Goal: Transaction & Acquisition: Obtain resource

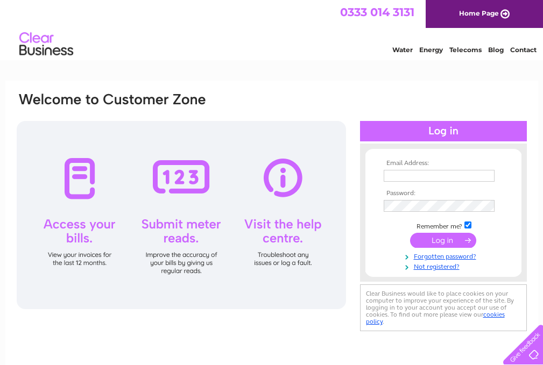
type input "[EMAIL_ADDRESS][DOMAIN_NAME]"
click at [452, 242] on input "submit" at bounding box center [443, 240] width 66 height 15
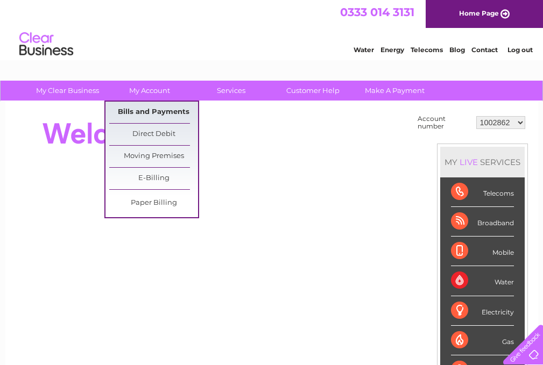
click at [145, 114] on link "Bills and Payments" at bounding box center [153, 113] width 89 height 22
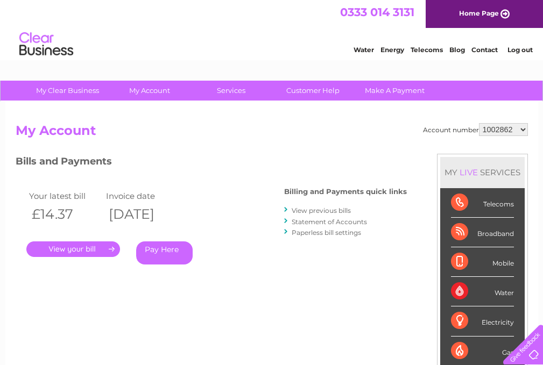
click at [315, 214] on link "View previous bills" at bounding box center [321, 211] width 59 height 8
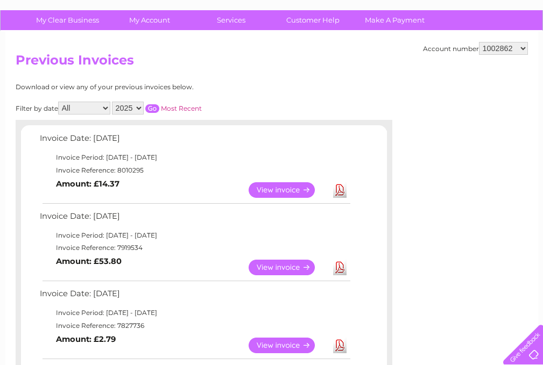
scroll to position [54, 0]
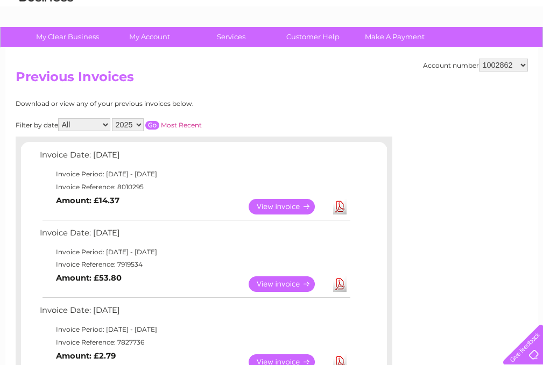
click at [302, 208] on link "View" at bounding box center [288, 207] width 79 height 16
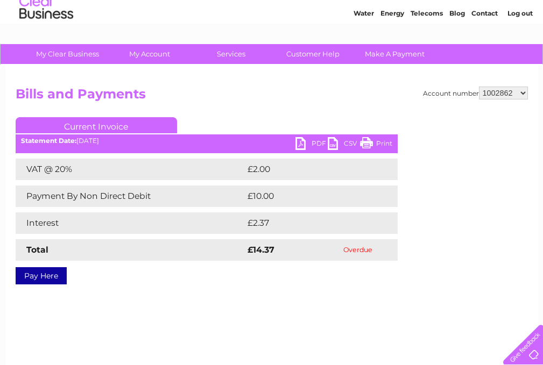
scroll to position [54, 0]
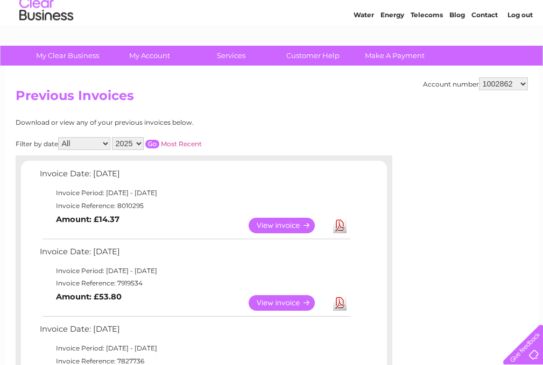
scroll to position [54, 0]
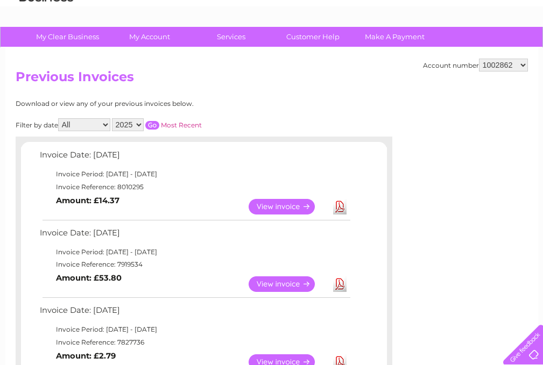
click at [103, 124] on select "All January February March April May June July August September October Novembe…" at bounding box center [84, 124] width 52 height 13
select select "8"
click at [59, 118] on select "All January February March April May June July August September October Novembe…" at bounding box center [84, 124] width 52 height 13
click at [153, 127] on input "button" at bounding box center [152, 125] width 14 height 9
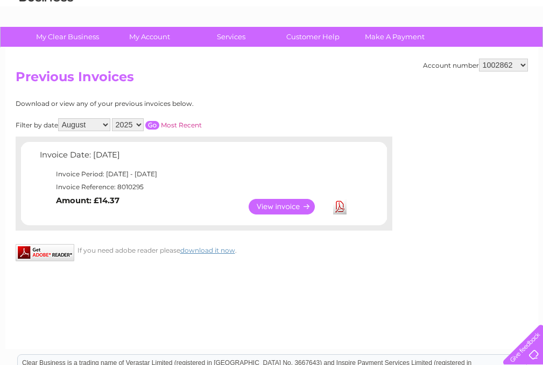
click at [296, 205] on link "View" at bounding box center [288, 207] width 79 height 16
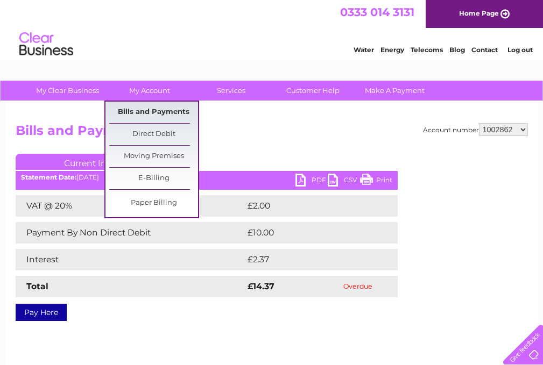
click at [154, 115] on link "Bills and Payments" at bounding box center [153, 113] width 89 height 22
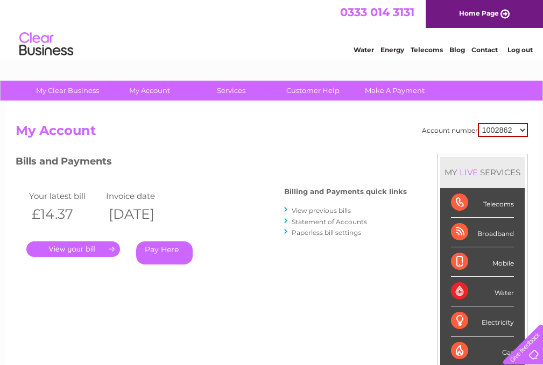
click at [310, 208] on link "View previous bills" at bounding box center [321, 211] width 59 height 8
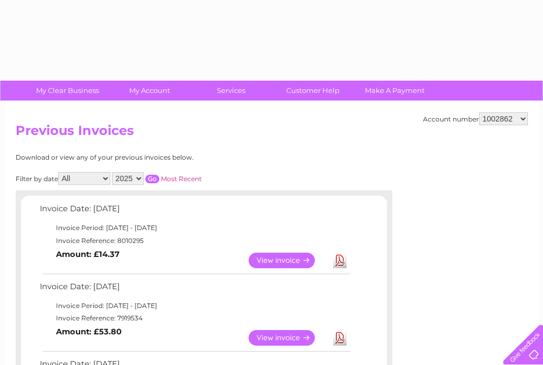
click at [322, 210] on td "Invoice Date: 11 August 2025" at bounding box center [194, 212] width 315 height 20
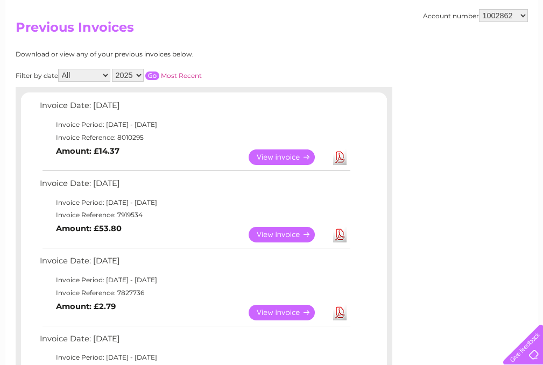
scroll to position [108, 0]
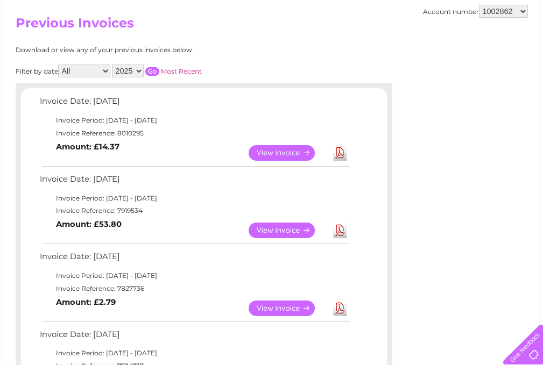
click at [302, 228] on link "View" at bounding box center [288, 231] width 79 height 16
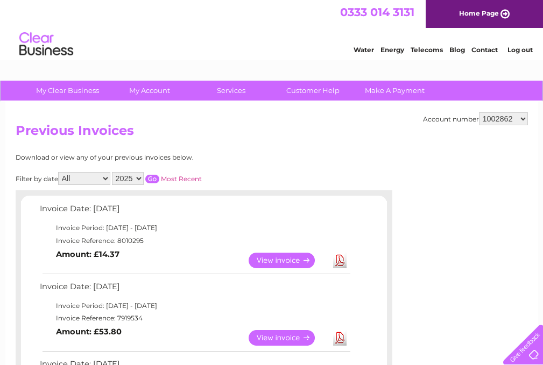
click at [523, 119] on select "1002862 30316567" at bounding box center [503, 118] width 49 height 13
select select "30316567"
click at [479, 112] on select "1002862 30316567" at bounding box center [503, 118] width 49 height 13
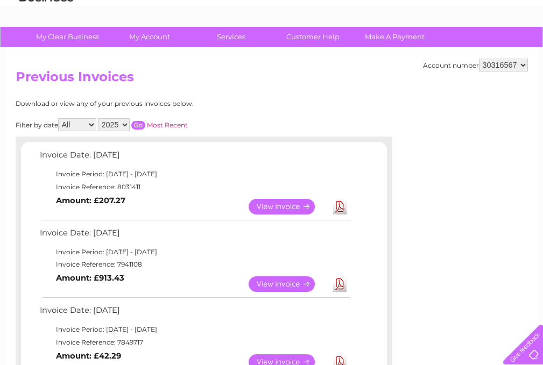
click at [309, 203] on link "View" at bounding box center [288, 207] width 79 height 16
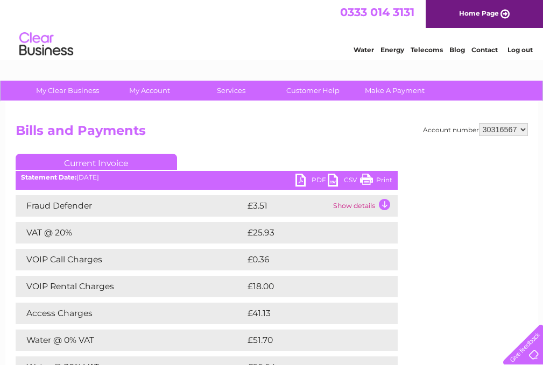
click at [330, 178] on link "CSV" at bounding box center [344, 182] width 32 height 16
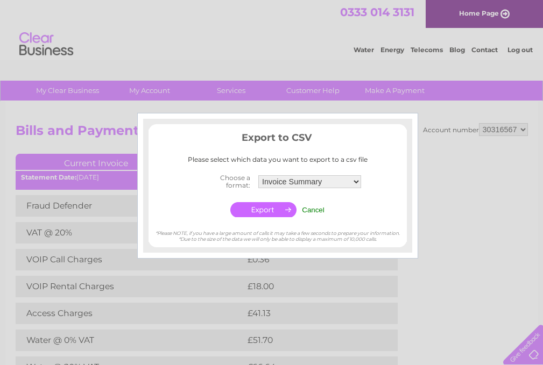
click at [315, 210] on input "Cancel" at bounding box center [313, 210] width 23 height 8
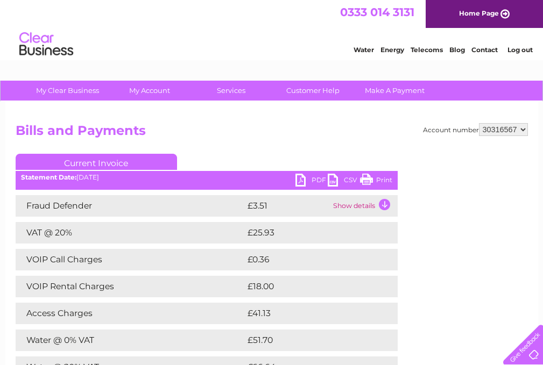
click at [368, 179] on link "Print" at bounding box center [376, 182] width 32 height 16
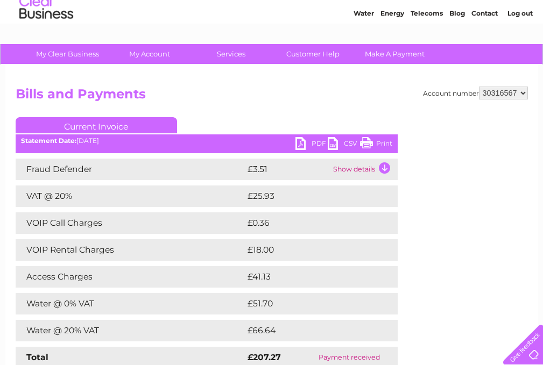
scroll to position [54, 0]
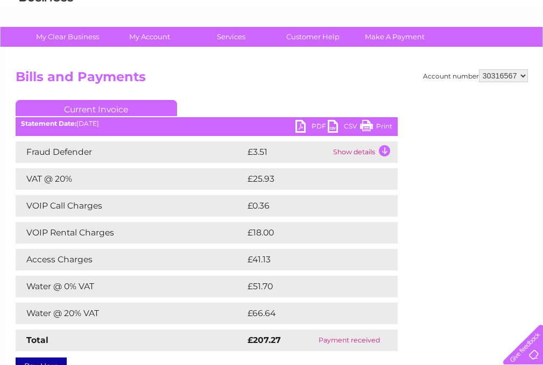
click at [350, 151] on td "Show details" at bounding box center [363, 152] width 67 height 22
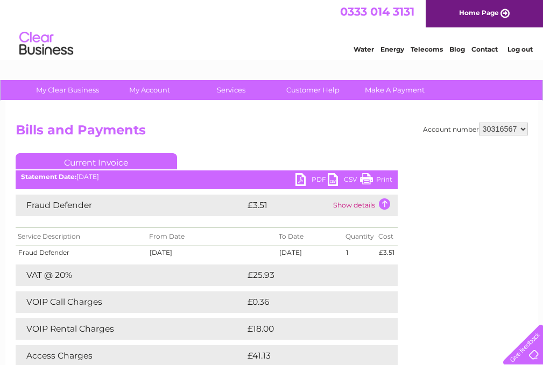
scroll to position [0, 0]
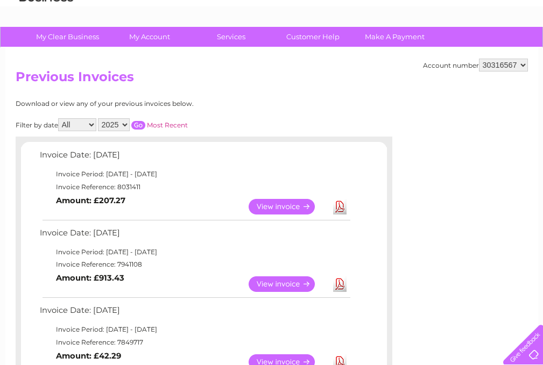
click at [307, 206] on link "View" at bounding box center [288, 207] width 79 height 16
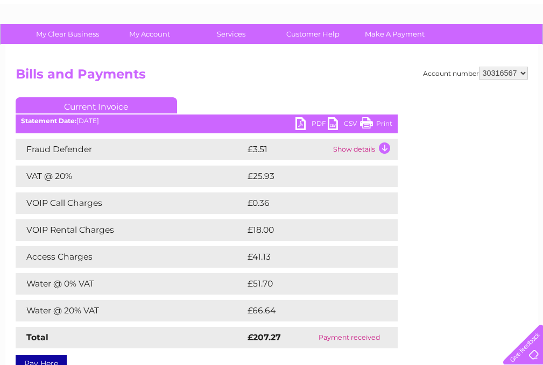
scroll to position [54, 0]
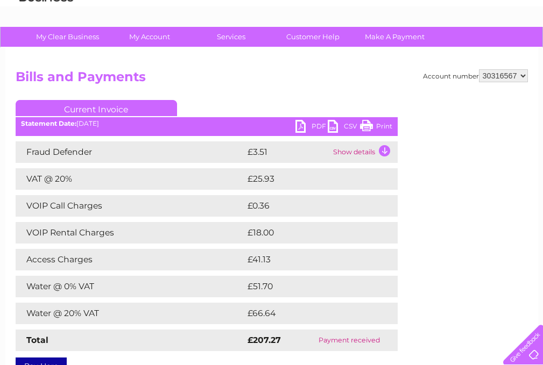
click at [382, 150] on td "Show details" at bounding box center [363, 152] width 67 height 22
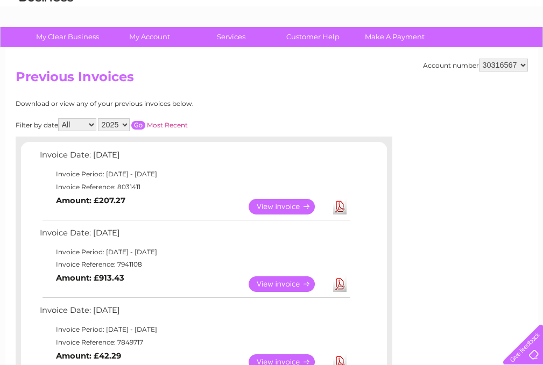
click at [342, 203] on link "Download" at bounding box center [339, 207] width 13 height 16
click at [337, 207] on link "Download" at bounding box center [339, 207] width 13 height 16
click at [338, 208] on link "Download" at bounding box center [339, 207] width 13 height 16
click at [307, 207] on link "View" at bounding box center [288, 207] width 79 height 16
click at [289, 204] on link "View" at bounding box center [288, 207] width 79 height 16
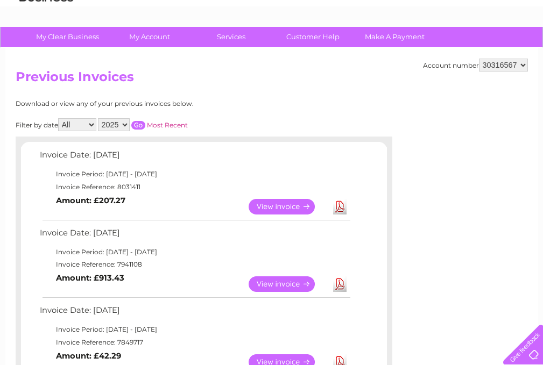
click at [289, 204] on link "View" at bounding box center [288, 207] width 79 height 16
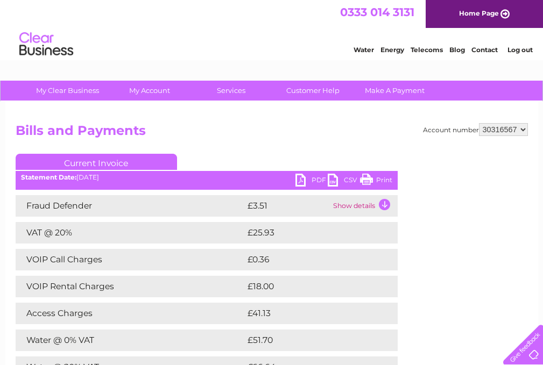
click at [334, 179] on link "CSV" at bounding box center [344, 182] width 32 height 16
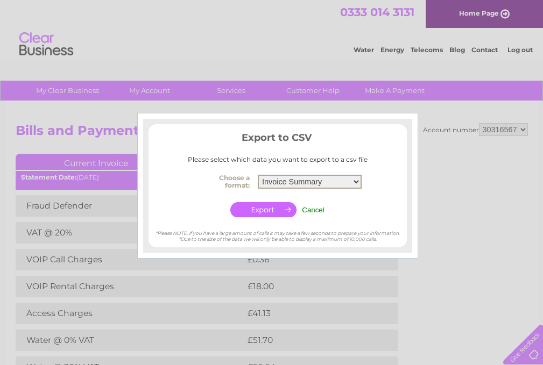
click at [357, 182] on select "Invoice Summary Service Charge Summary" at bounding box center [310, 182] width 104 height 14
click at [258, 175] on select "Invoice Summary Service Charge Summary" at bounding box center [310, 182] width 104 height 14
click at [365, 294] on div at bounding box center [271, 182] width 543 height 365
click at [314, 212] on input "Cancel" at bounding box center [313, 210] width 23 height 8
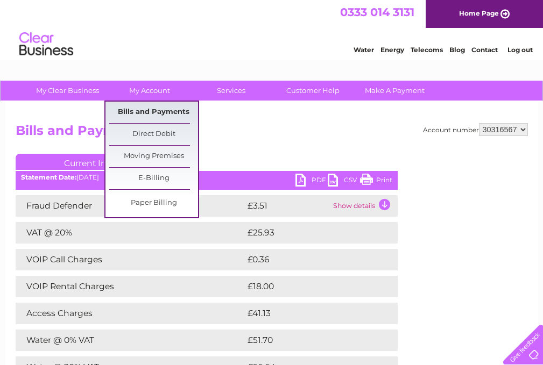
click at [148, 114] on link "Bills and Payments" at bounding box center [153, 113] width 89 height 22
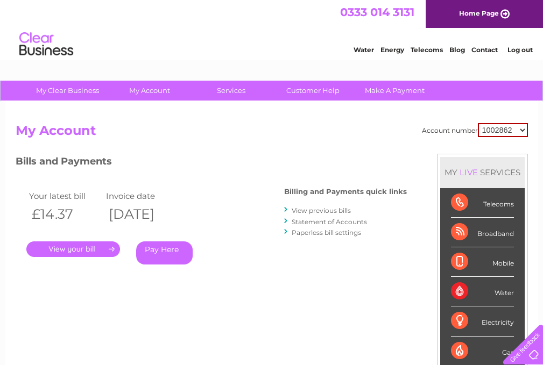
click at [309, 211] on link "View previous bills" at bounding box center [321, 211] width 59 height 8
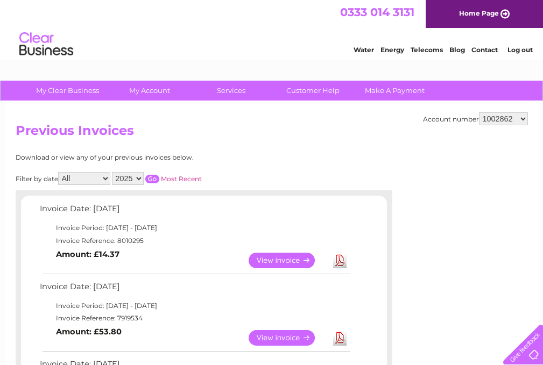
click at [522, 121] on select "1002862 30316567" at bounding box center [503, 118] width 49 height 13
select select "30316567"
click at [479, 112] on select "1002862 30316567" at bounding box center [503, 118] width 49 height 13
click at [305, 261] on link "View" at bounding box center [288, 261] width 79 height 16
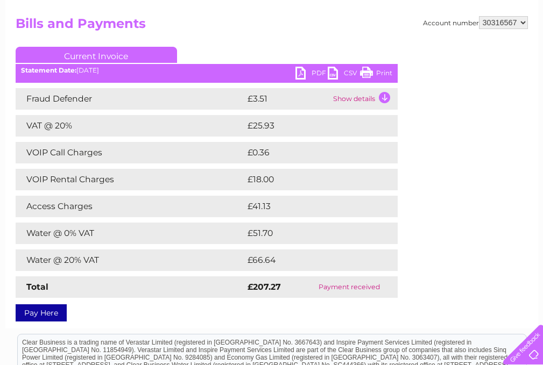
scroll to position [108, 0]
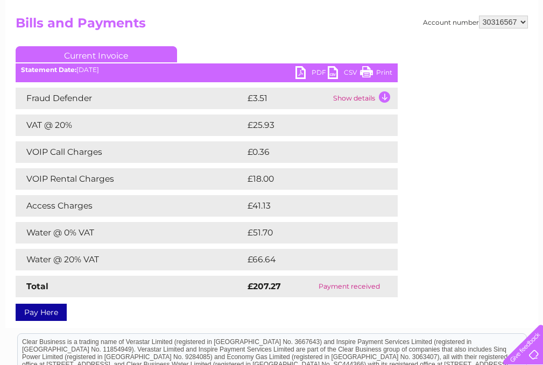
click at [300, 73] on link "PDF" at bounding box center [311, 74] width 32 height 16
